Goal: Navigation & Orientation: Find specific page/section

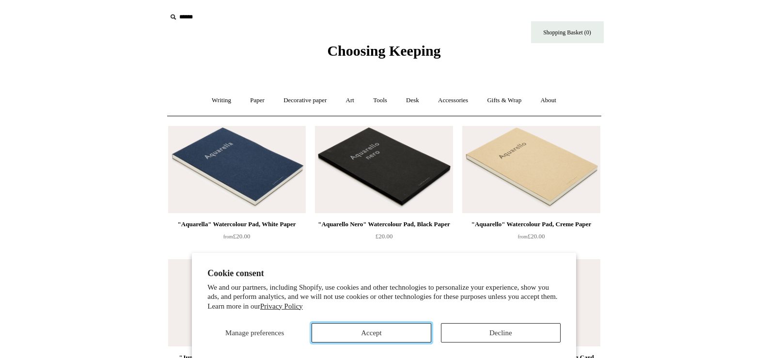
click at [378, 328] on button "Accept" at bounding box center [371, 332] width 120 height 19
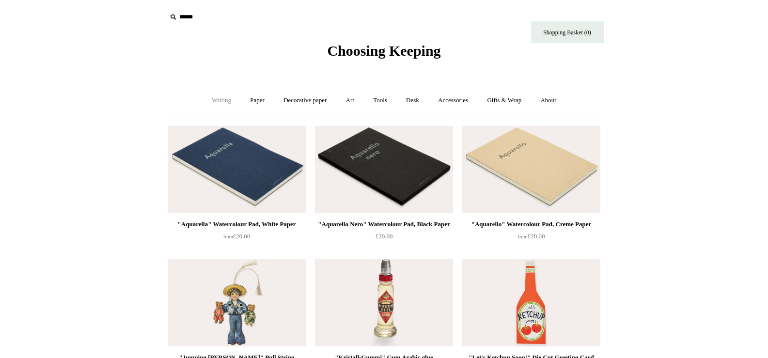
click at [216, 99] on link "Writing +" at bounding box center [221, 101] width 37 height 26
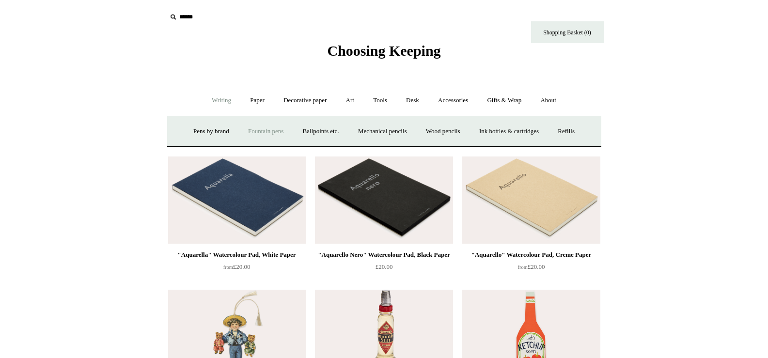
click at [255, 130] on link "Fountain pens +" at bounding box center [265, 132] width 53 height 26
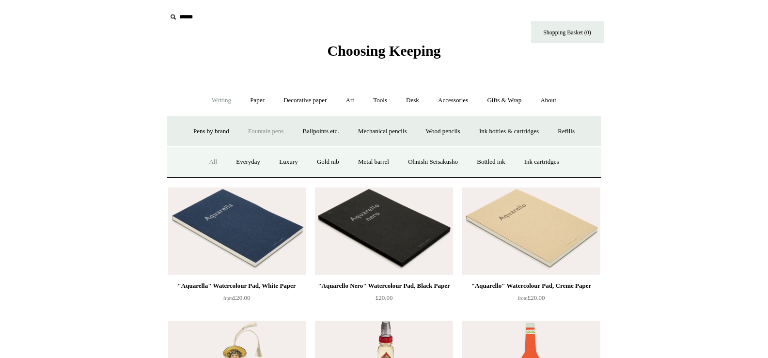
click at [201, 158] on link "All" at bounding box center [213, 162] width 26 height 26
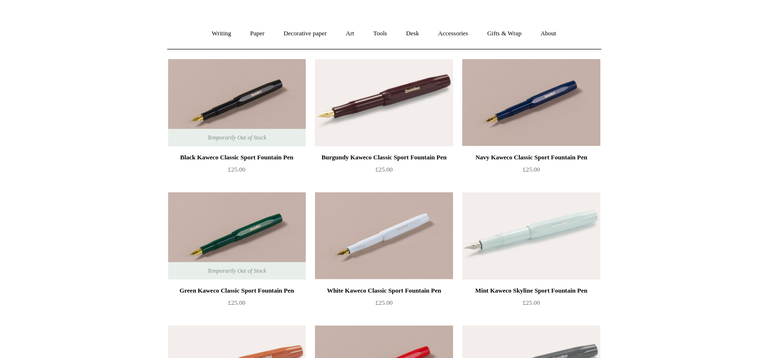
scroll to position [46, 0]
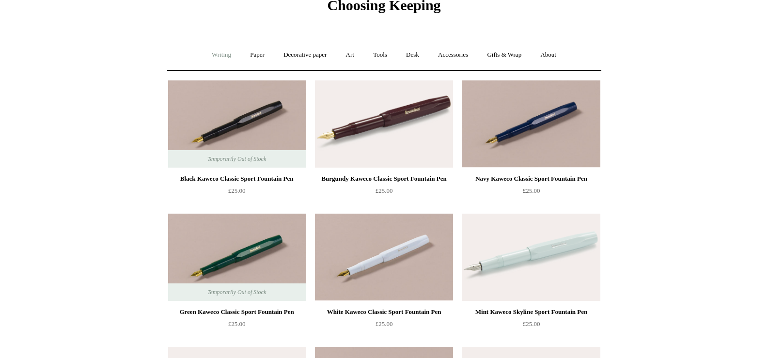
click at [219, 54] on link "Writing +" at bounding box center [221, 55] width 37 height 26
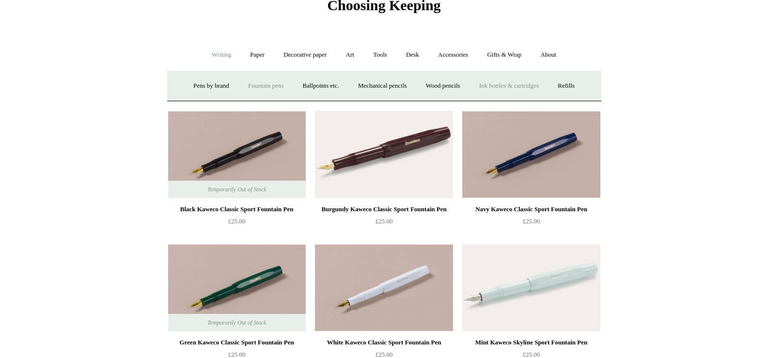
click at [516, 85] on link "Ink bottles & cartridges +" at bounding box center [508, 86] width 77 height 26
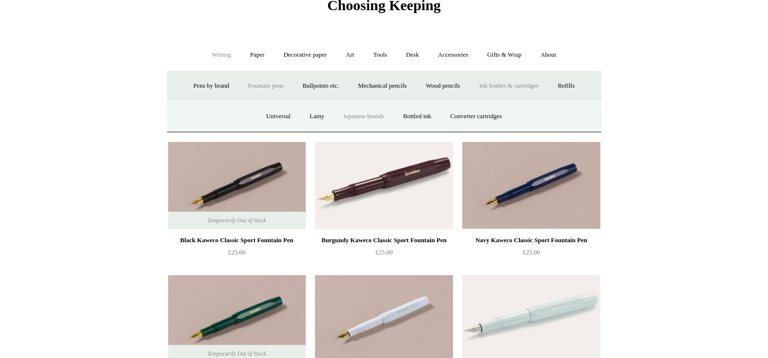
click at [365, 116] on link "Japanese brands" at bounding box center [364, 117] width 58 height 26
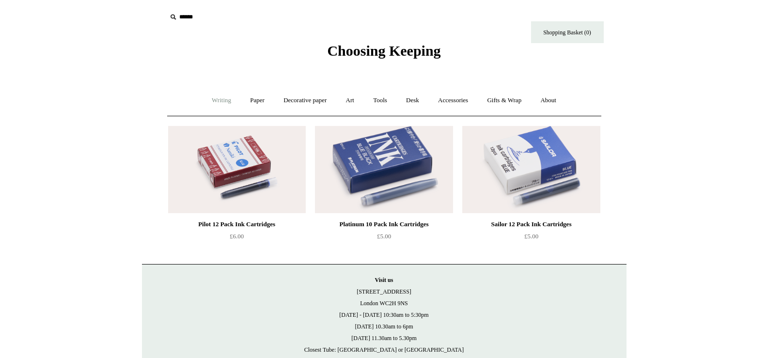
click at [218, 102] on link "Writing +" at bounding box center [221, 101] width 37 height 26
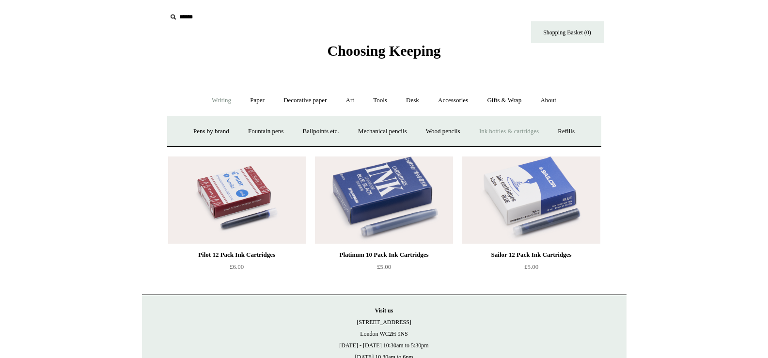
click at [502, 129] on link "Ink bottles & cartridges +" at bounding box center [508, 132] width 77 height 26
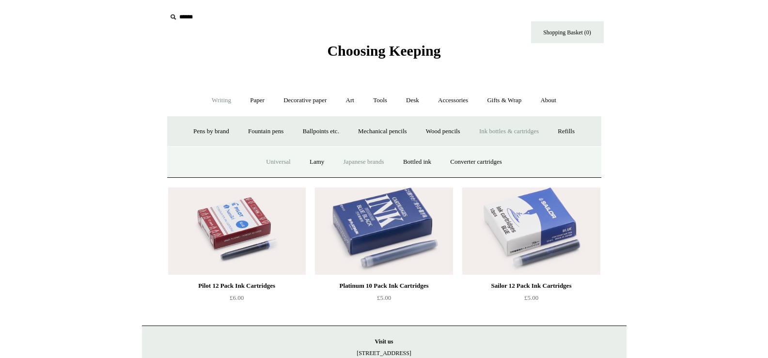
click at [271, 164] on link "Universal" at bounding box center [278, 162] width 42 height 26
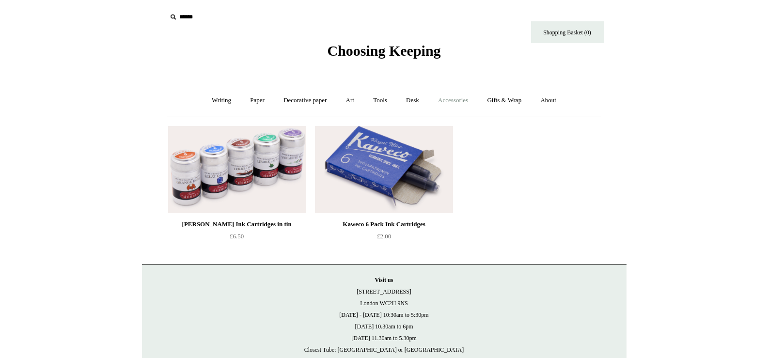
click at [457, 97] on link "Accessories +" at bounding box center [452, 101] width 47 height 26
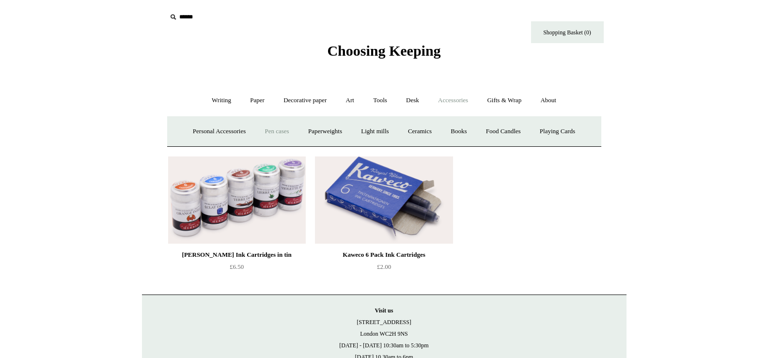
click at [264, 129] on link "Pen cases" at bounding box center [277, 132] width 42 height 26
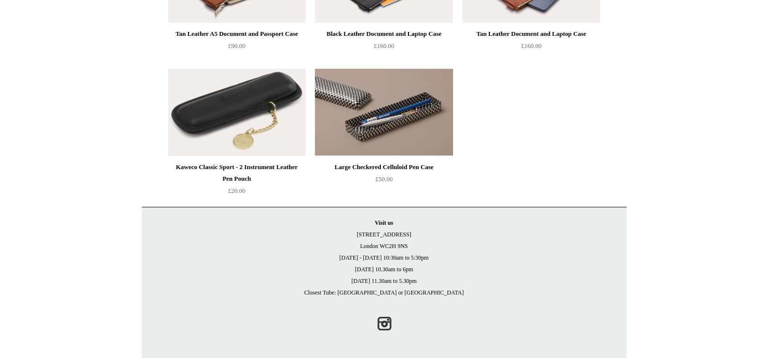
scroll to position [1123, 0]
